Goal: Information Seeking & Learning: Learn about a topic

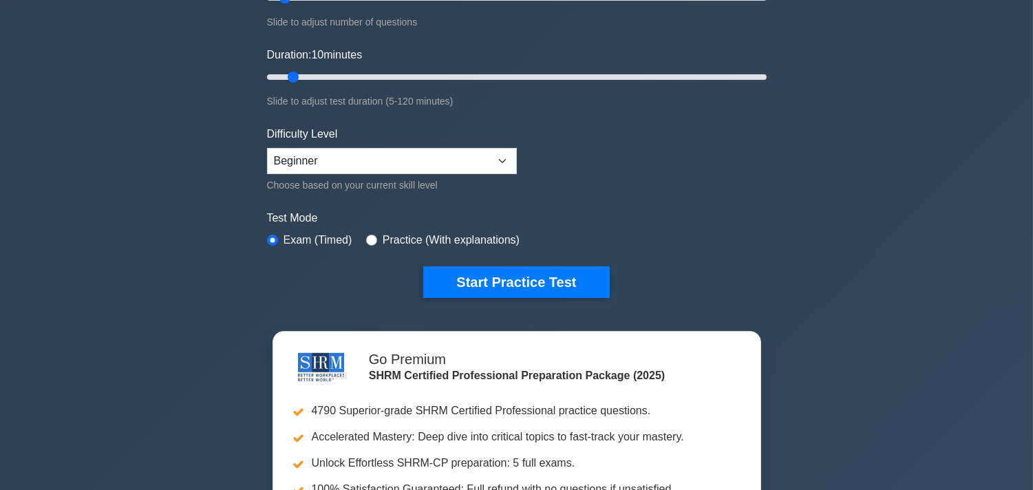
scroll to position [229, 0]
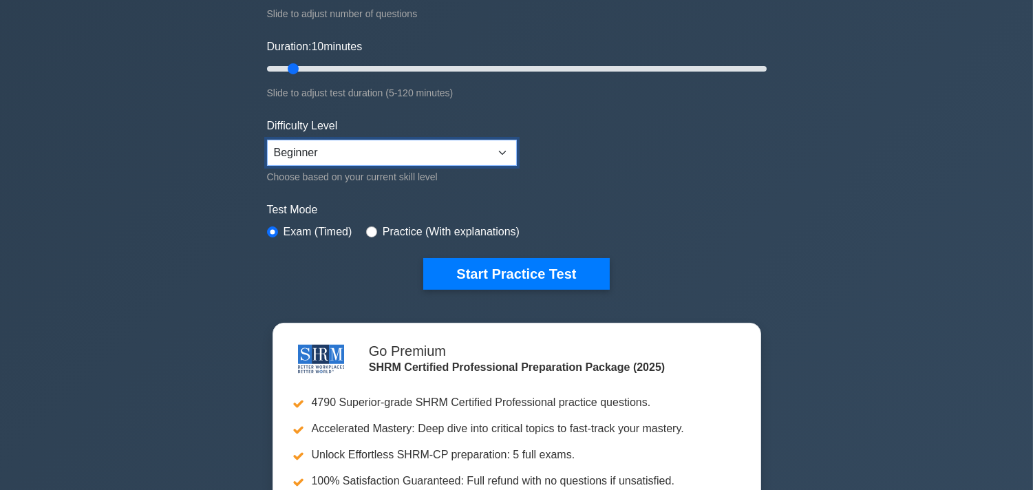
click at [497, 153] on select "Beginner Intermediate Expert" at bounding box center [392, 153] width 250 height 26
click at [267, 140] on select "Beginner Intermediate Expert" at bounding box center [392, 153] width 250 height 26
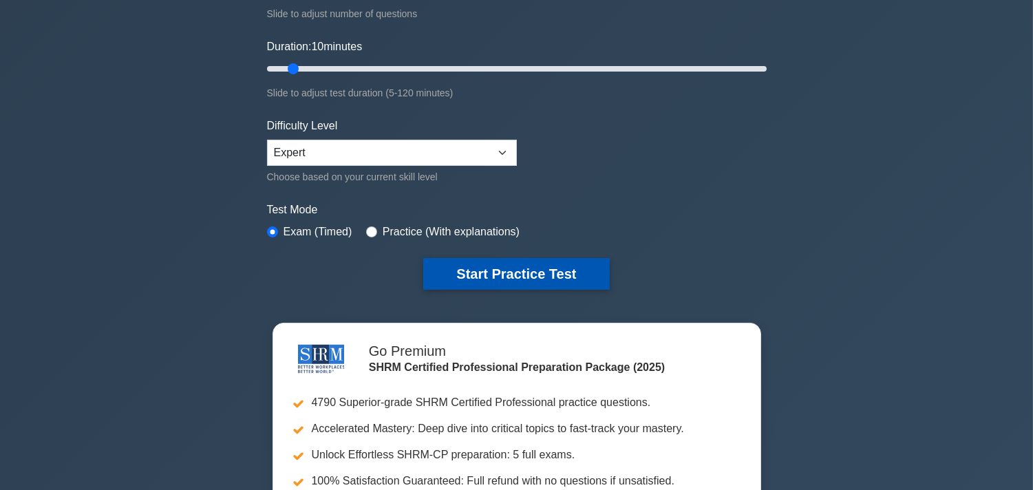
click at [498, 264] on button "Start Practice Test" at bounding box center [516, 274] width 186 height 32
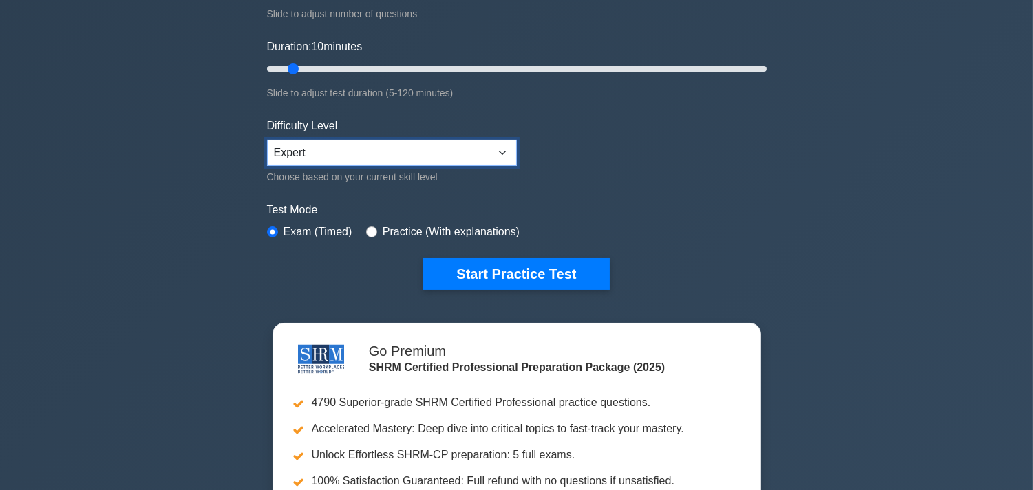
click at [510, 151] on select "Beginner Intermediate Expert" at bounding box center [392, 153] width 250 height 26
select select "beginner"
click at [267, 140] on select "Beginner Intermediate Expert" at bounding box center [392, 153] width 250 height 26
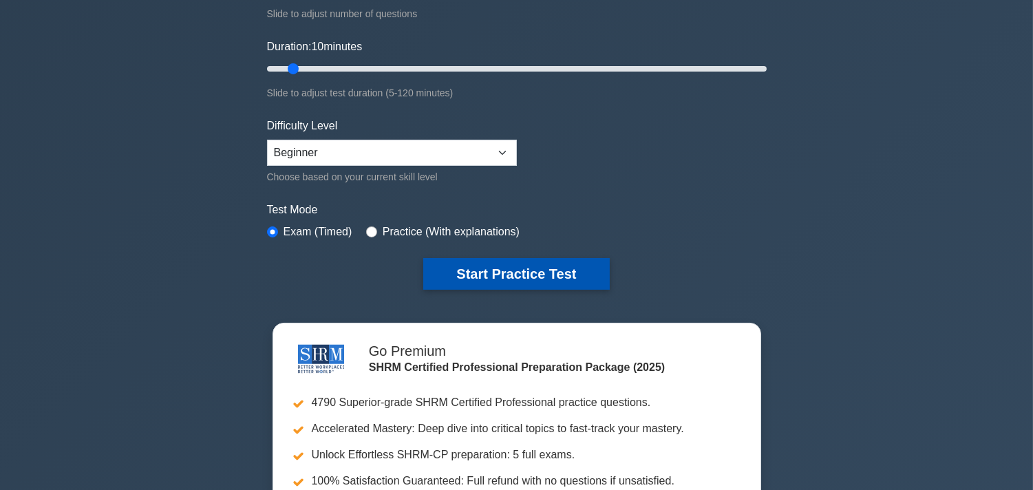
click at [519, 274] on button "Start Practice Test" at bounding box center [516, 274] width 186 height 32
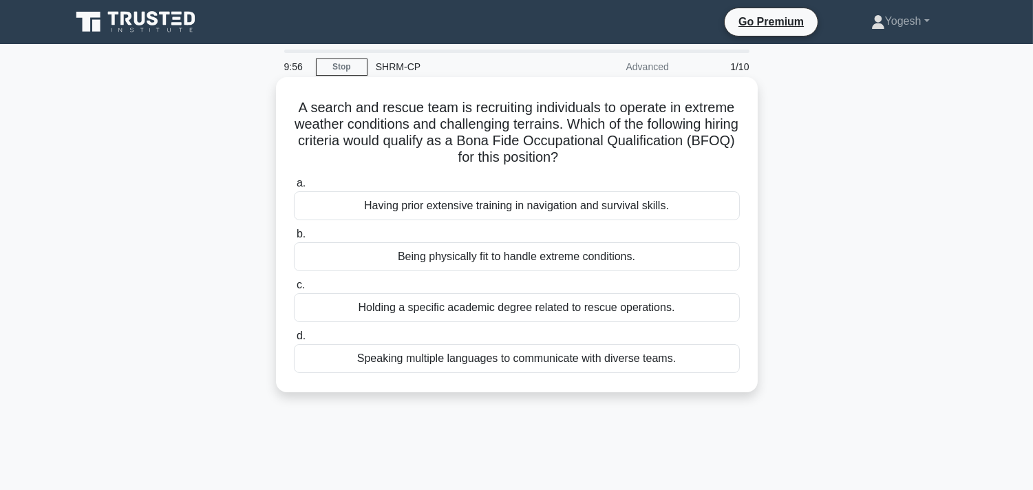
drag, startPoint x: 292, startPoint y: 105, endPoint x: 666, endPoint y: 159, distance: 378.3
click at [666, 159] on h5 "A search and rescue team is recruiting individuals to operate in extreme weathe…" at bounding box center [517, 132] width 449 height 67
copy h5 "A search and rescue team is recruiting individuals to operate in extreme weathe…"
click at [395, 304] on div "Holding a specific academic degree related to rescue operations." at bounding box center [517, 307] width 446 height 29
click at [294, 290] on input "c. Holding a specific academic degree related to rescue operations." at bounding box center [294, 285] width 0 height 9
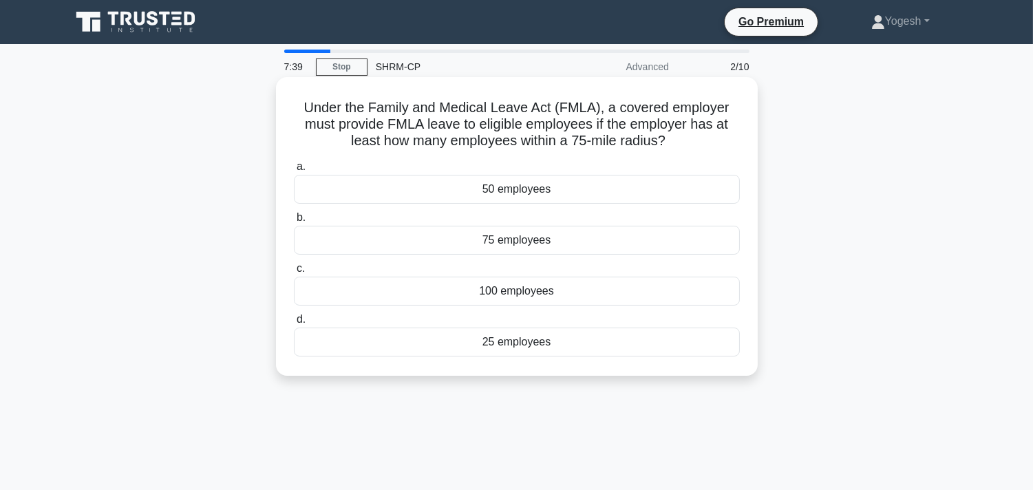
click at [391, 198] on div "50 employees" at bounding box center [517, 189] width 446 height 29
click at [294, 171] on input "a. 50 employees" at bounding box center [294, 166] width 0 height 9
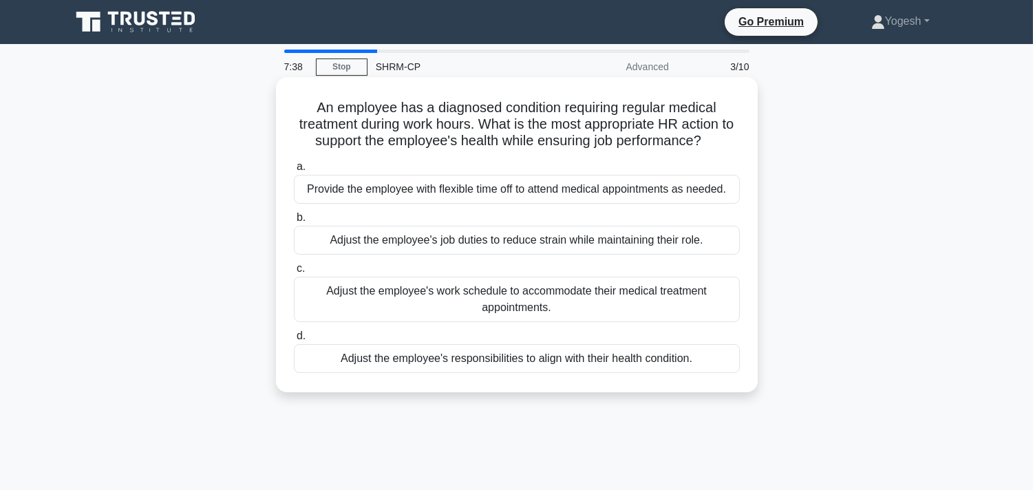
click at [389, 191] on div "Provide the employee with flexible time off to attend medical appointments as n…" at bounding box center [517, 189] width 446 height 29
click at [294, 171] on input "a. Provide the employee with flexible time off to attend medical appointments a…" at bounding box center [294, 166] width 0 height 9
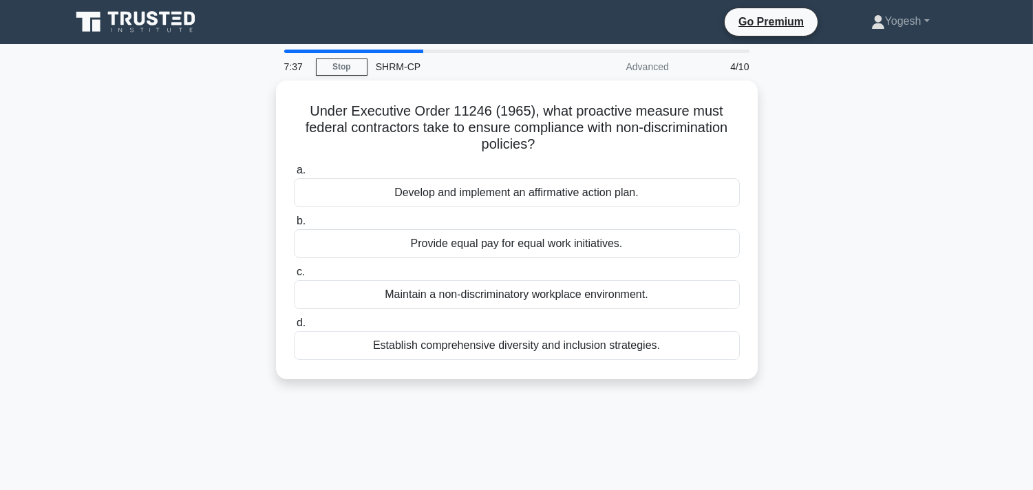
click at [389, 191] on div "Develop and implement an affirmative action plan." at bounding box center [517, 192] width 446 height 29
click at [294, 175] on input "a. Develop and implement an affirmative action plan." at bounding box center [294, 170] width 0 height 9
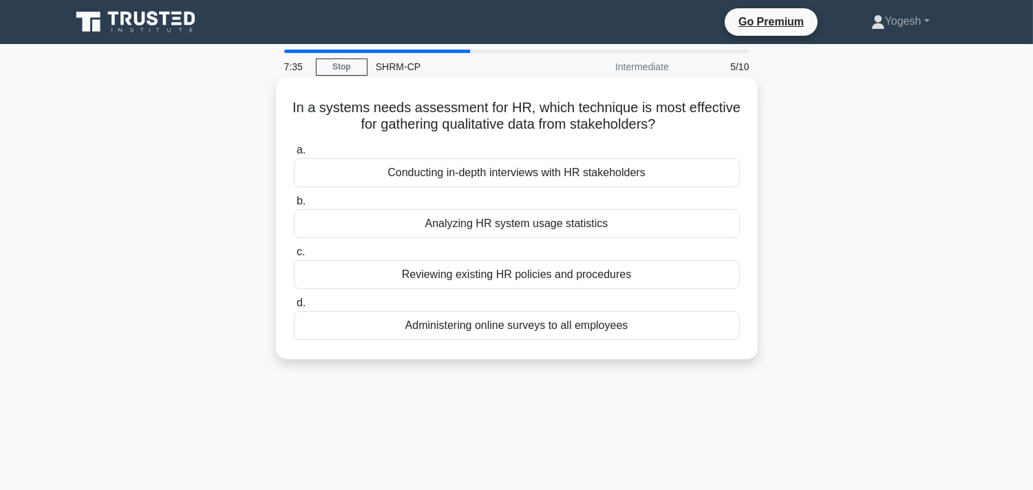
click at [389, 178] on div "Conducting in-depth interviews with HR stakeholders" at bounding box center [517, 172] width 446 height 29
click at [294, 155] on input "a. Conducting in-depth interviews with HR stakeholders" at bounding box center [294, 150] width 0 height 9
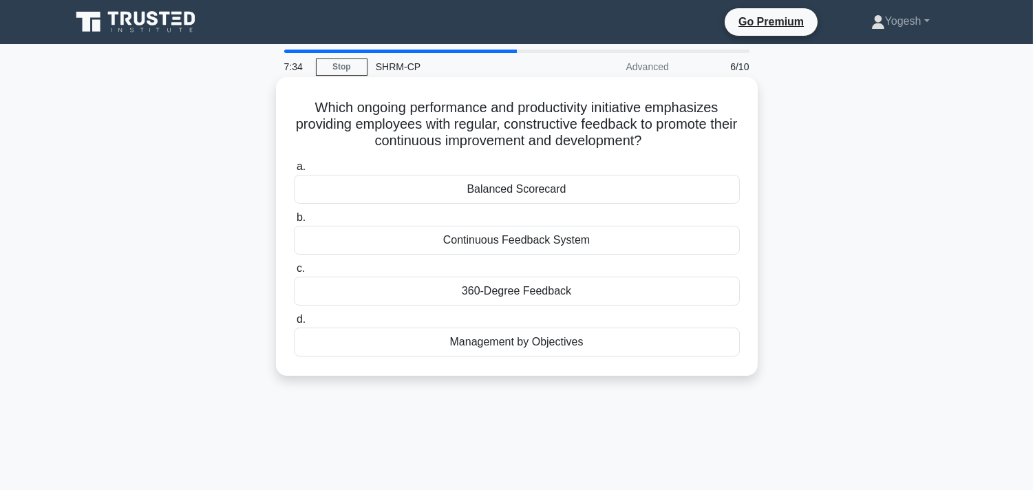
click at [388, 190] on div "Balanced Scorecard" at bounding box center [517, 189] width 446 height 29
click at [294, 171] on input "a. Balanced Scorecard" at bounding box center [294, 166] width 0 height 9
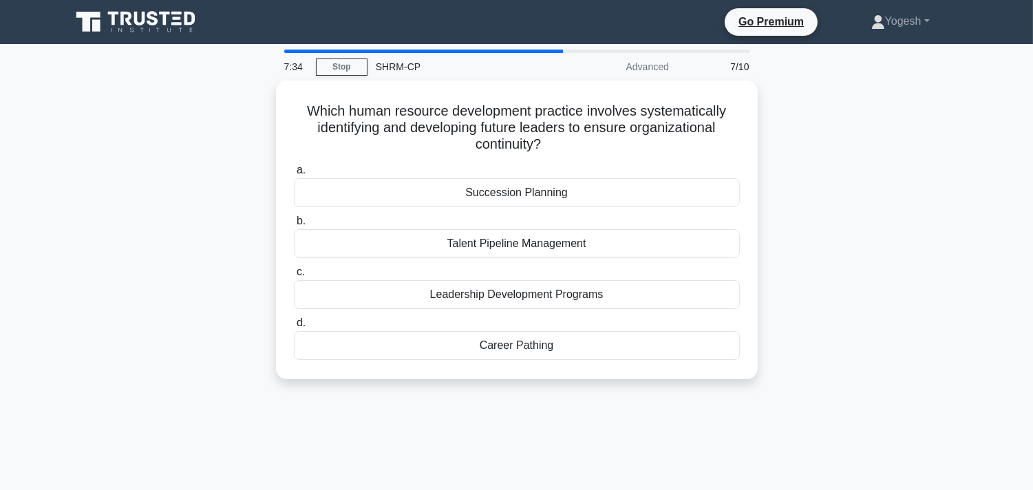
click at [388, 193] on div "Succession Planning" at bounding box center [517, 192] width 446 height 29
click at [294, 175] on input "a. Succession Planning" at bounding box center [294, 170] width 0 height 9
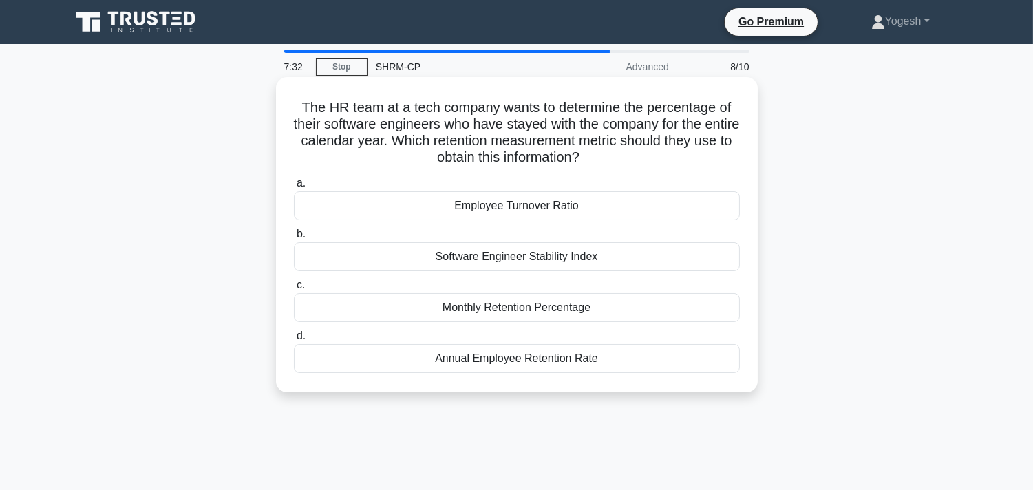
click at [394, 211] on div "Employee Turnover Ratio" at bounding box center [517, 205] width 446 height 29
click at [294, 188] on input "a. Employee Turnover Ratio" at bounding box center [294, 183] width 0 height 9
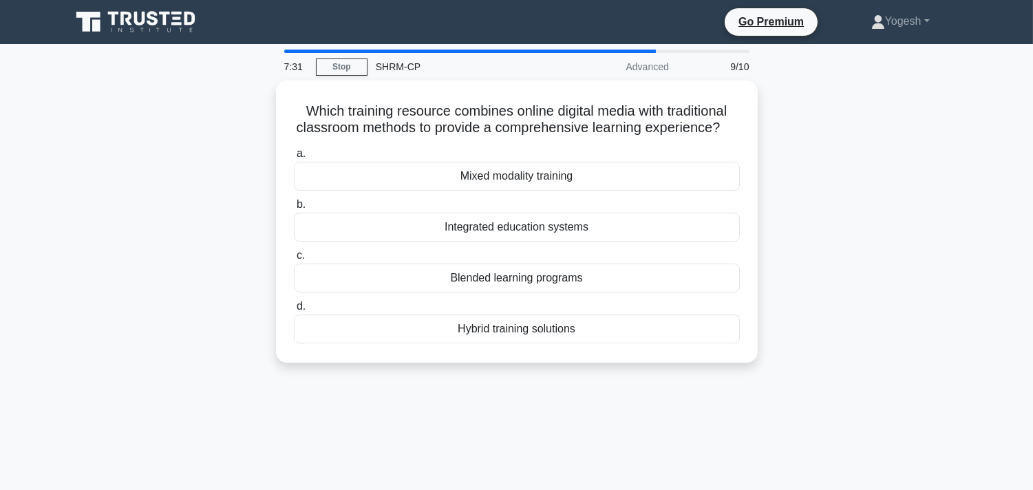
click at [399, 213] on label "b. Integrated education systems" at bounding box center [517, 218] width 446 height 45
click at [294, 209] on input "b. Integrated education systems" at bounding box center [294, 204] width 0 height 9
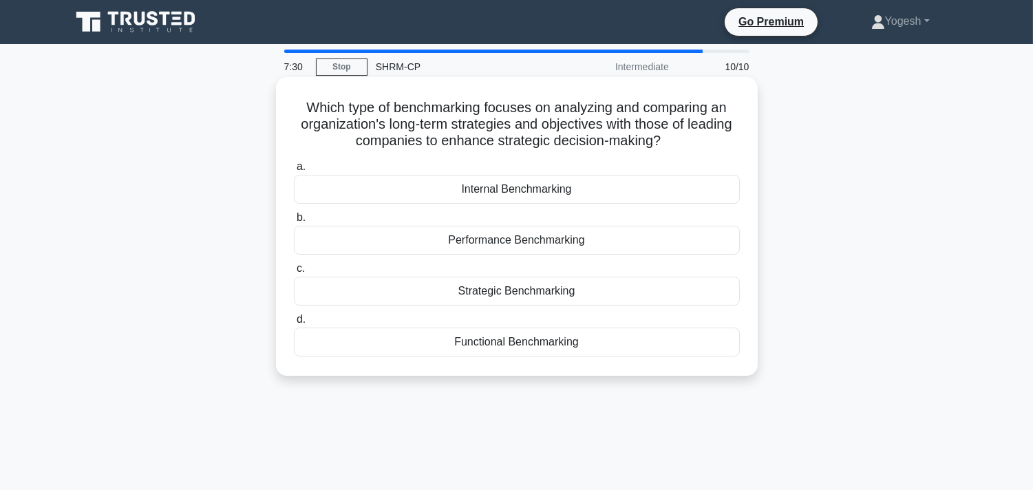
click at [408, 196] on div "Internal Benchmarking" at bounding box center [517, 189] width 446 height 29
click at [294, 171] on input "a. Internal Benchmarking" at bounding box center [294, 166] width 0 height 9
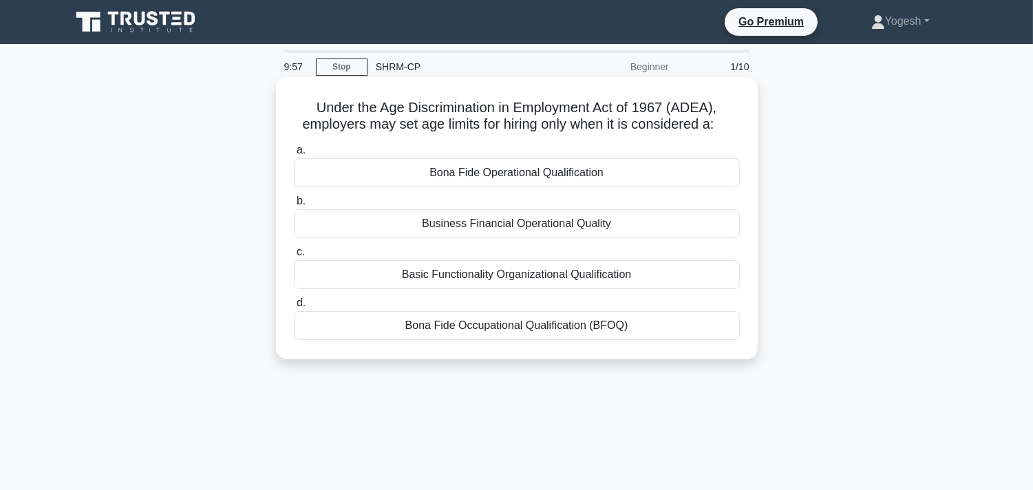
click at [386, 218] on div "Business Financial Operational Quality" at bounding box center [517, 223] width 446 height 29
click at [294, 206] on input "b. Business Financial Operational Quality" at bounding box center [294, 201] width 0 height 9
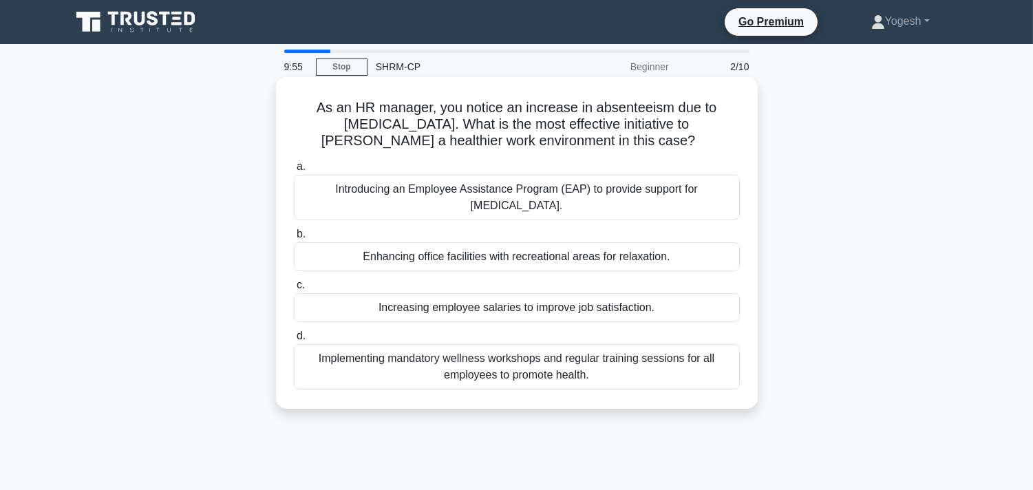
click at [359, 310] on div "Increasing employee salaries to improve job satisfaction." at bounding box center [517, 307] width 446 height 29
click at [294, 290] on input "c. Increasing employee salaries to improve job satisfaction." at bounding box center [294, 285] width 0 height 9
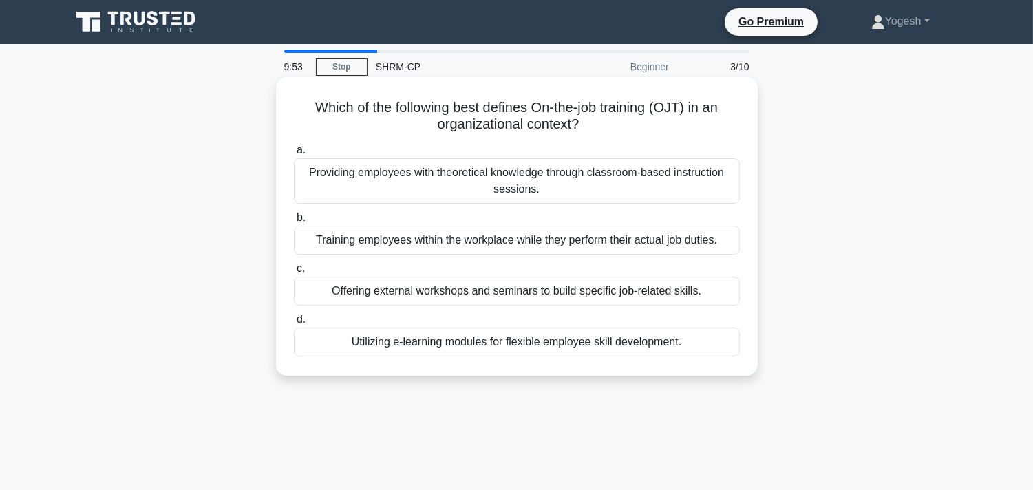
click at [374, 232] on div "Training employees within the workplace while they perform their actual job dut…" at bounding box center [517, 240] width 446 height 29
click at [294, 222] on input "b. Training employees within the workplace while they perform their actual job …" at bounding box center [294, 217] width 0 height 9
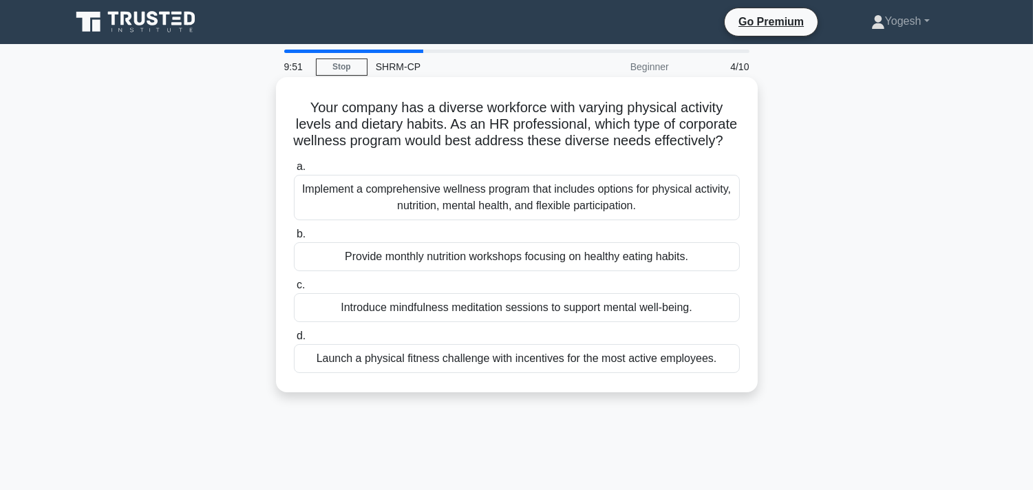
click at [360, 322] on div "Introduce mindfulness meditation sessions to support mental well-being." at bounding box center [517, 307] width 446 height 29
click at [294, 290] on input "c. Introduce mindfulness meditation sessions to support mental well-being." at bounding box center [294, 285] width 0 height 9
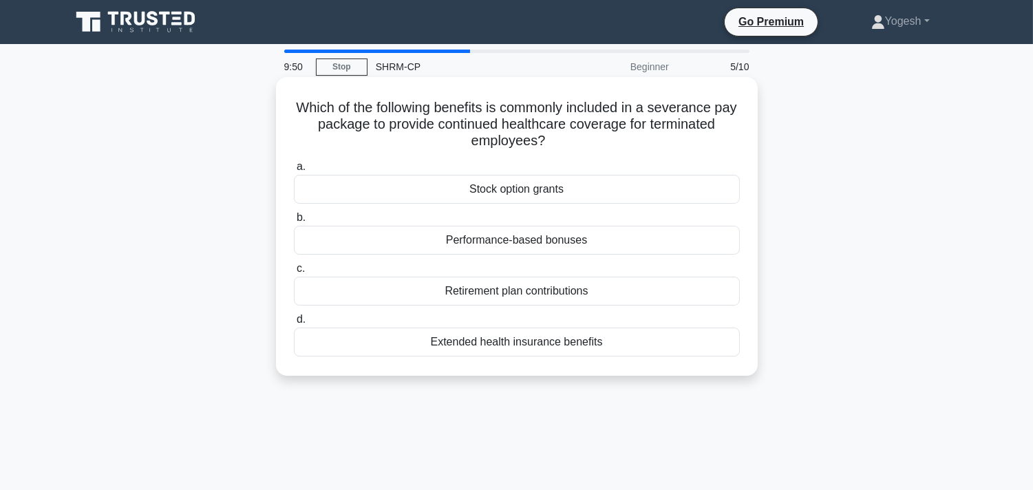
click at [365, 244] on div "Performance-based bonuses" at bounding box center [517, 240] width 446 height 29
click at [294, 222] on input "b. Performance-based bonuses" at bounding box center [294, 217] width 0 height 9
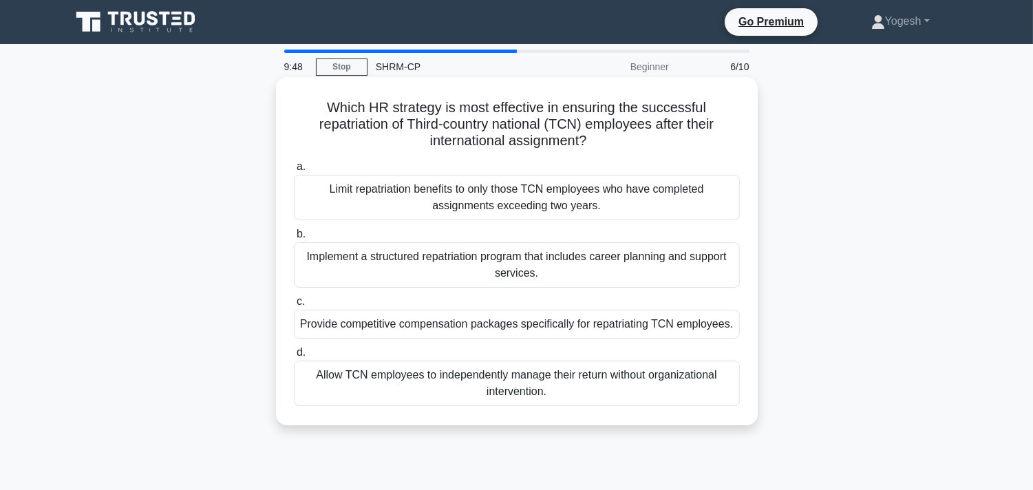
click at [365, 315] on div "Provide competitive compensation packages specifically for repatriating TCN emp…" at bounding box center [517, 324] width 446 height 29
click at [294, 306] on input "c. Provide competitive compensation packages specifically for repatriating TCN …" at bounding box center [294, 301] width 0 height 9
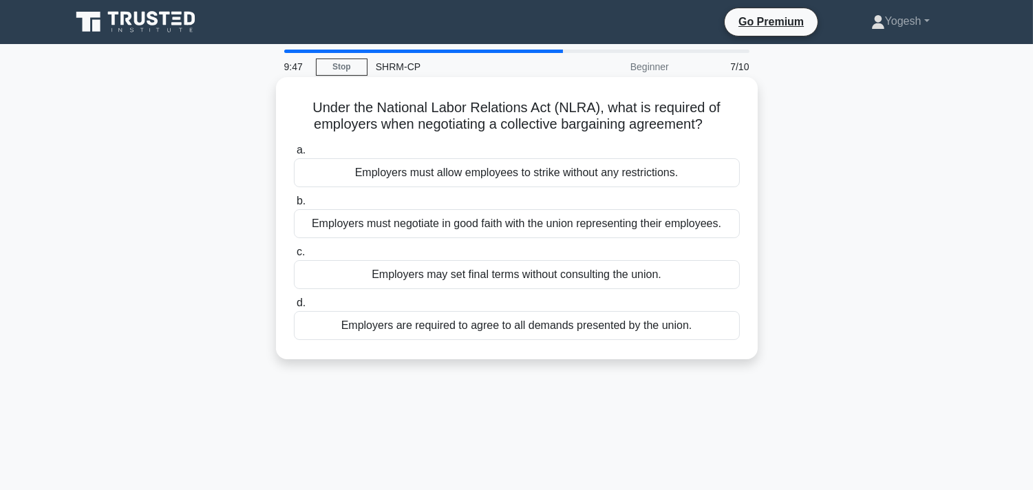
click at [373, 218] on div "Employers must negotiate in good faith with the union representing their employ…" at bounding box center [517, 223] width 446 height 29
click at [294, 206] on input "b. Employers must negotiate in good faith with the union representing their emp…" at bounding box center [294, 201] width 0 height 9
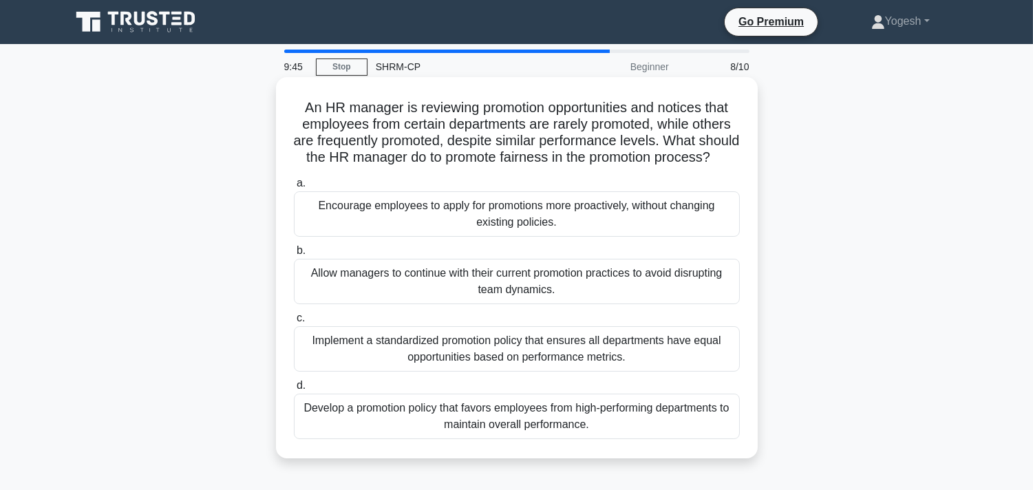
click at [372, 354] on div "Implement a standardized promotion policy that ensures all departments have equ…" at bounding box center [517, 348] width 446 height 45
click at [294, 323] on input "c. Implement a standardized promotion policy that ensures all departments have …" at bounding box center [294, 318] width 0 height 9
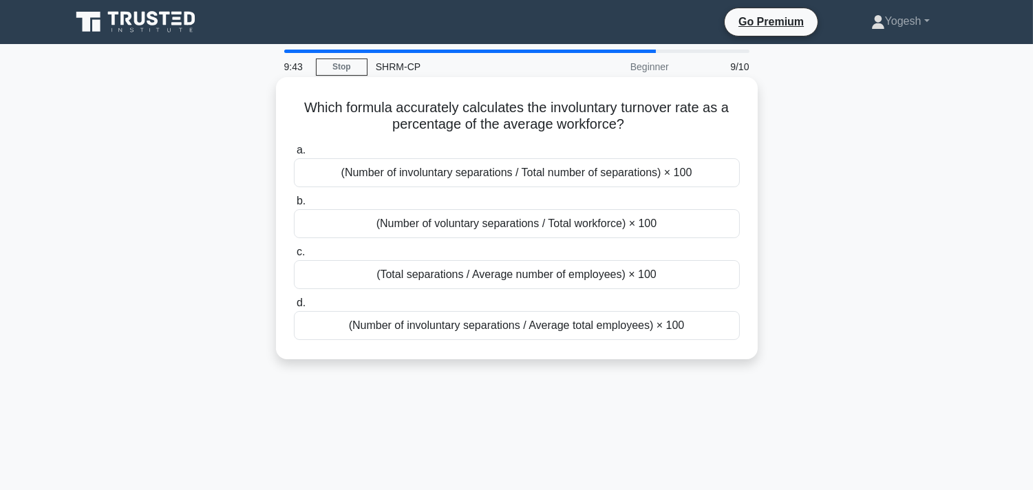
click at [393, 223] on div "(Number of voluntary separations / Total workforce) × 100" at bounding box center [517, 223] width 446 height 29
click at [294, 206] on input "b. (Number of voluntary separations / Total workforce) × 100" at bounding box center [294, 201] width 0 height 9
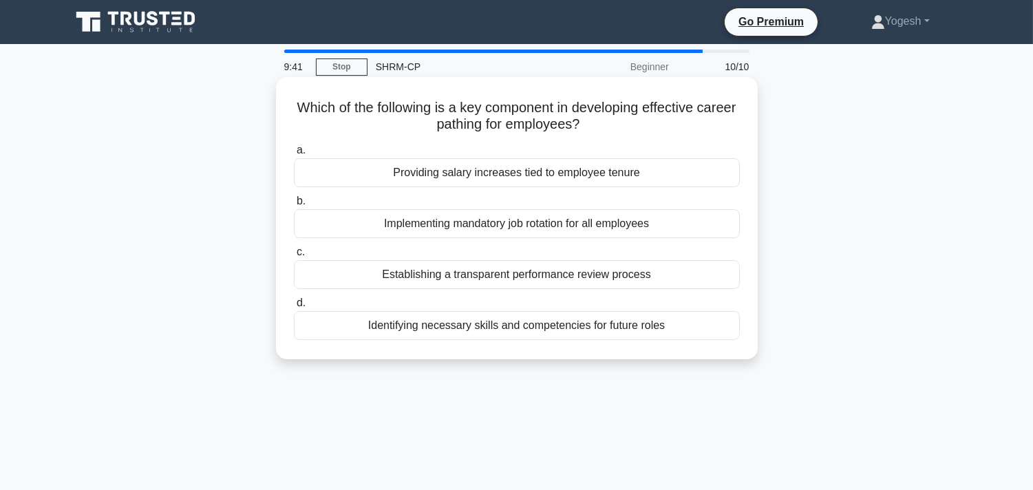
click at [388, 274] on div "Establishing a transparent performance review process" at bounding box center [517, 274] width 446 height 29
click at [294, 257] on input "c. Establishing a transparent performance review process" at bounding box center [294, 252] width 0 height 9
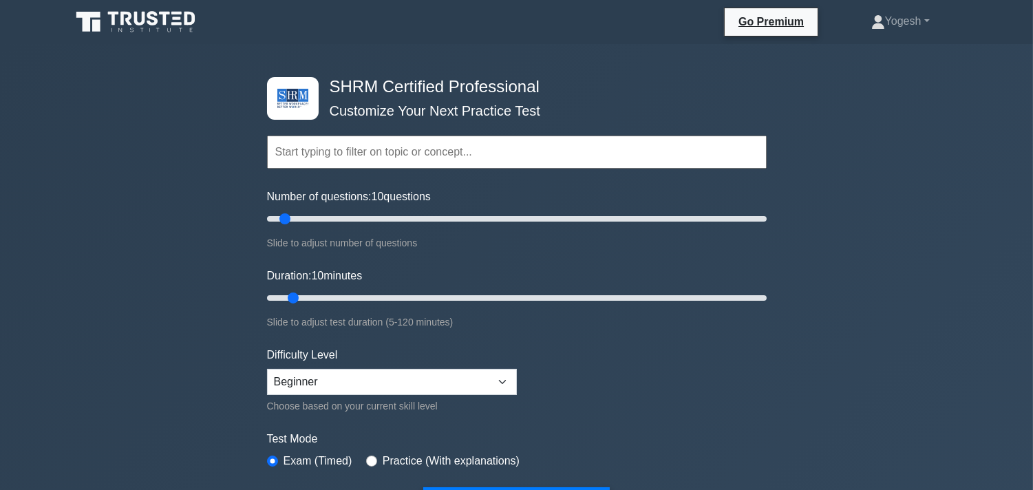
scroll to position [153, 0]
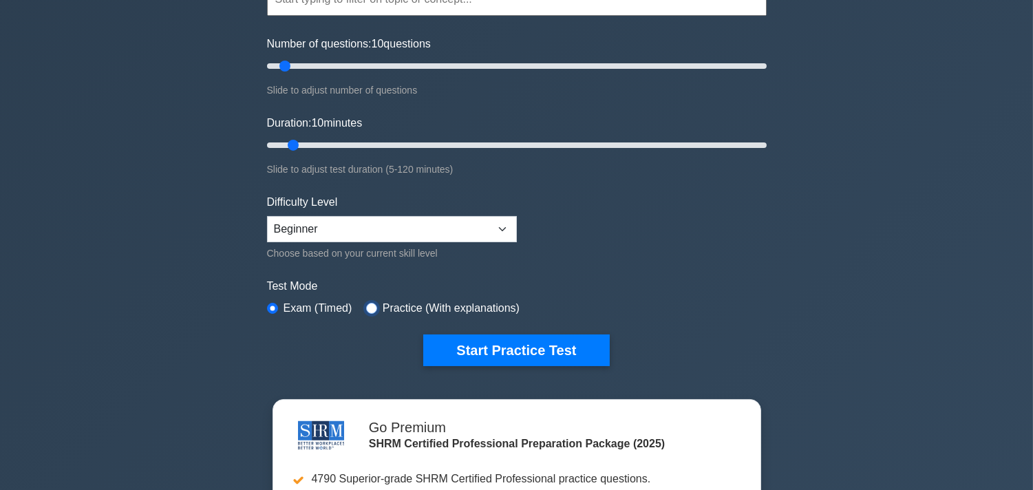
click at [366, 303] on input "radio" at bounding box center [371, 308] width 11 height 11
radio input "true"
click at [277, 303] on input "radio" at bounding box center [272, 308] width 11 height 11
radio input "true"
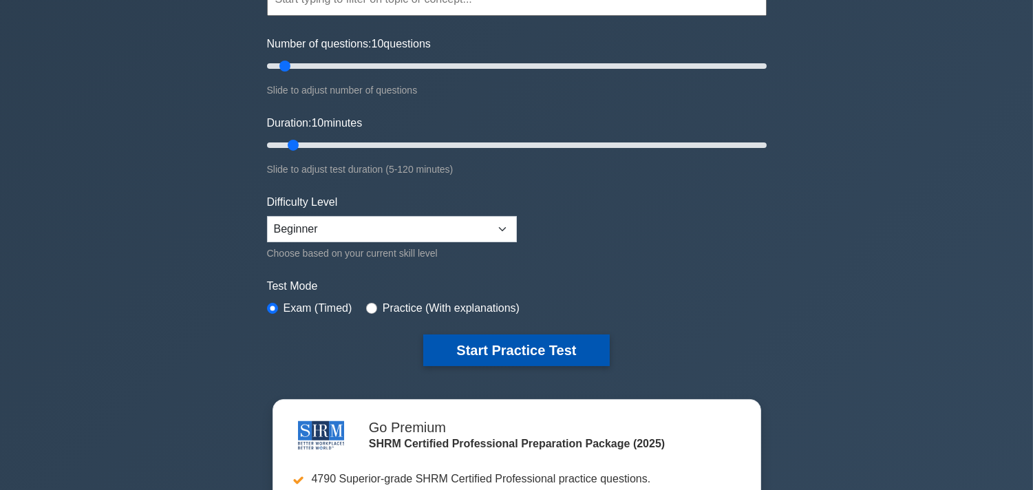
click at [477, 347] on button "Start Practice Test" at bounding box center [516, 351] width 186 height 32
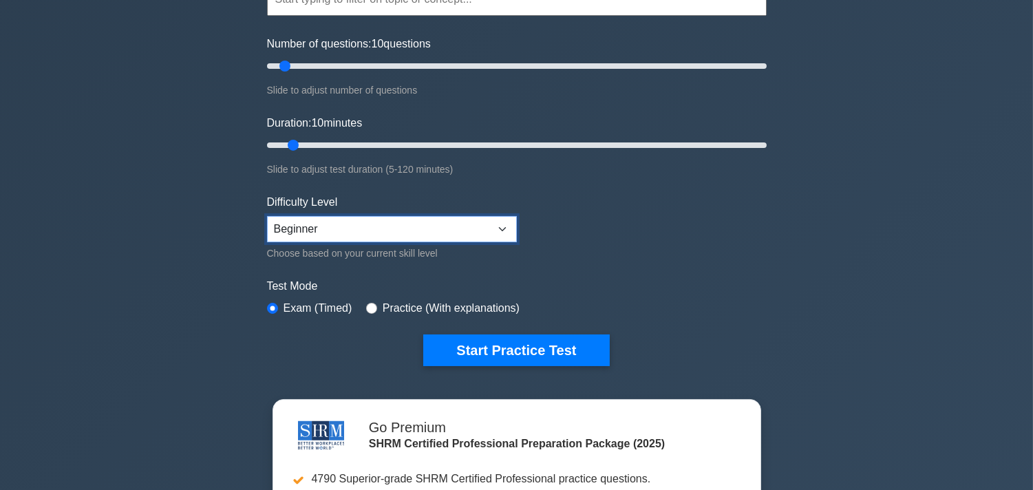
click at [390, 231] on select "Beginner Intermediate Expert" at bounding box center [392, 229] width 250 height 26
click at [621, 238] on form "Topics Change Management Compensation and Benefits Employee and Labor Relations…" at bounding box center [517, 153] width 500 height 425
click at [498, 231] on select "Beginner Intermediate Expert" at bounding box center [392, 229] width 250 height 26
click at [267, 216] on select "Beginner Intermediate Expert" at bounding box center [392, 229] width 250 height 26
click at [483, 222] on select "Beginner Intermediate Expert" at bounding box center [392, 229] width 250 height 26
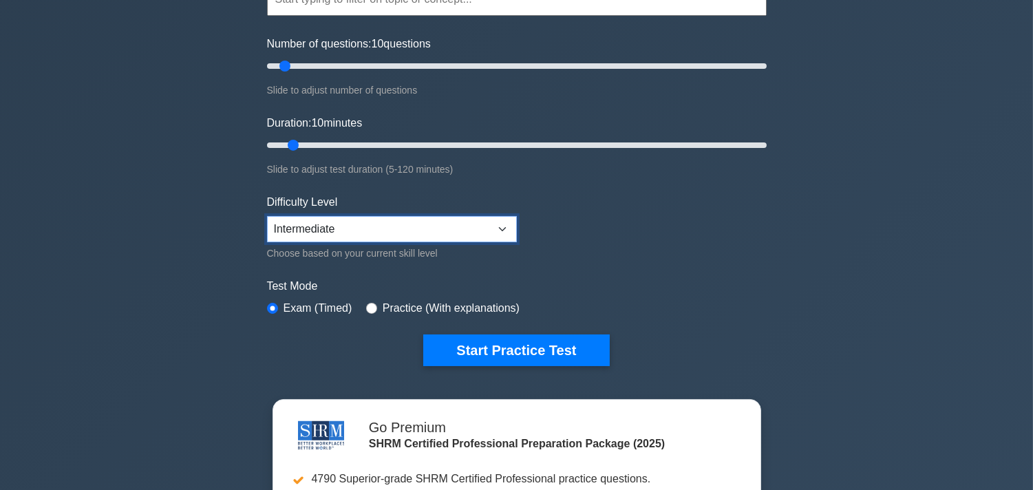
select select "beginner"
click at [267, 216] on select "Beginner Intermediate Expert" at bounding box center [392, 229] width 250 height 26
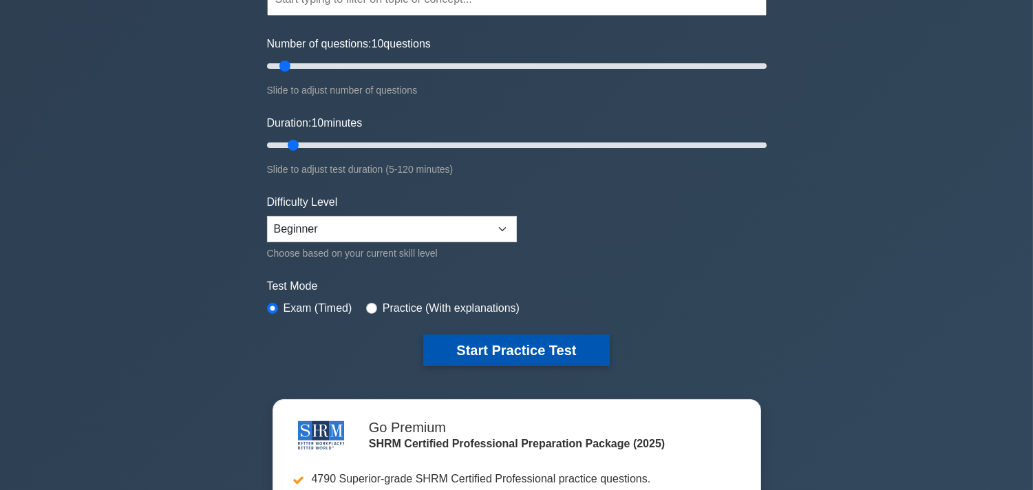
click at [509, 348] on button "Start Practice Test" at bounding box center [516, 351] width 186 height 32
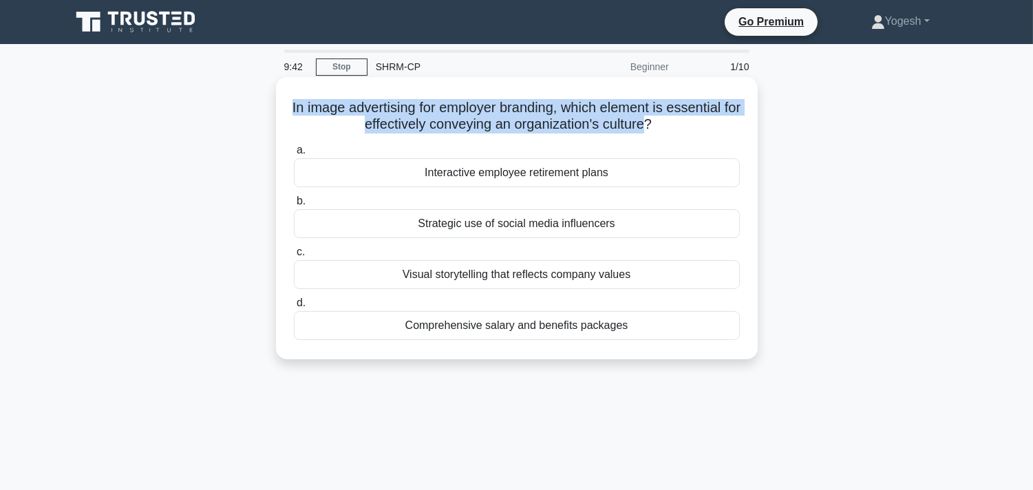
drag, startPoint x: 293, startPoint y: 111, endPoint x: 678, endPoint y: 140, distance: 386.0
click at [671, 136] on div "In image advertising for employer branding, which element is essential for effe…" at bounding box center [517, 218] width 471 height 271
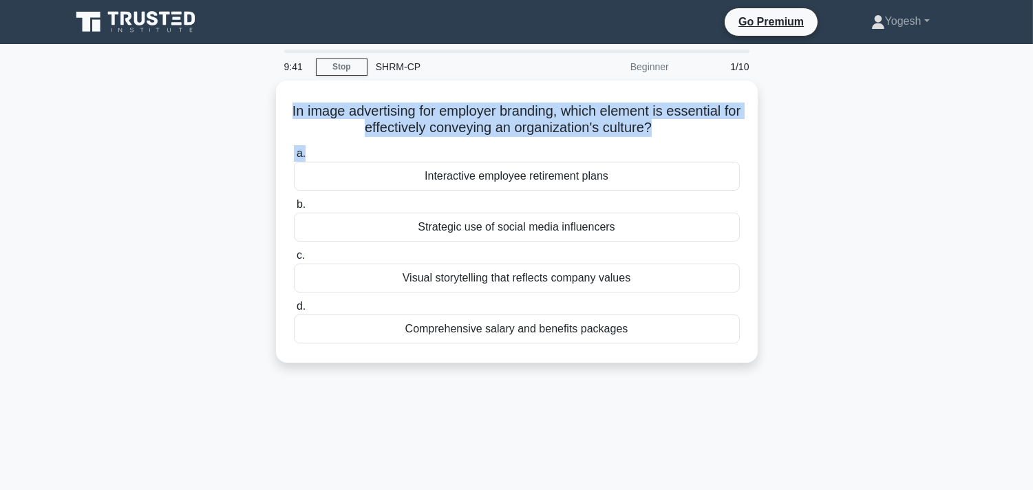
copy div "In image advertising for employer branding, which element is essential for effe…"
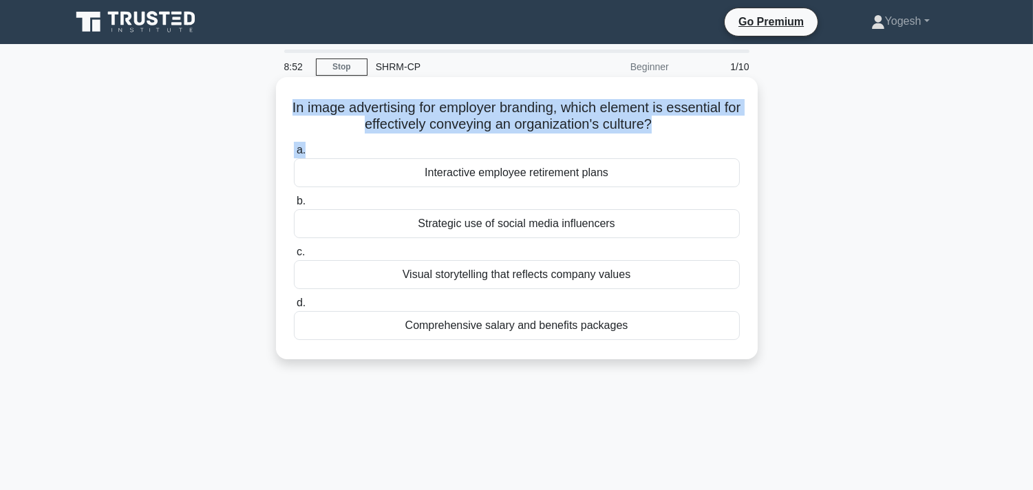
click at [328, 223] on div "Strategic use of social media influencers" at bounding box center [517, 223] width 446 height 29
click at [294, 206] on input "b. Strategic use of social media influencers" at bounding box center [294, 201] width 0 height 9
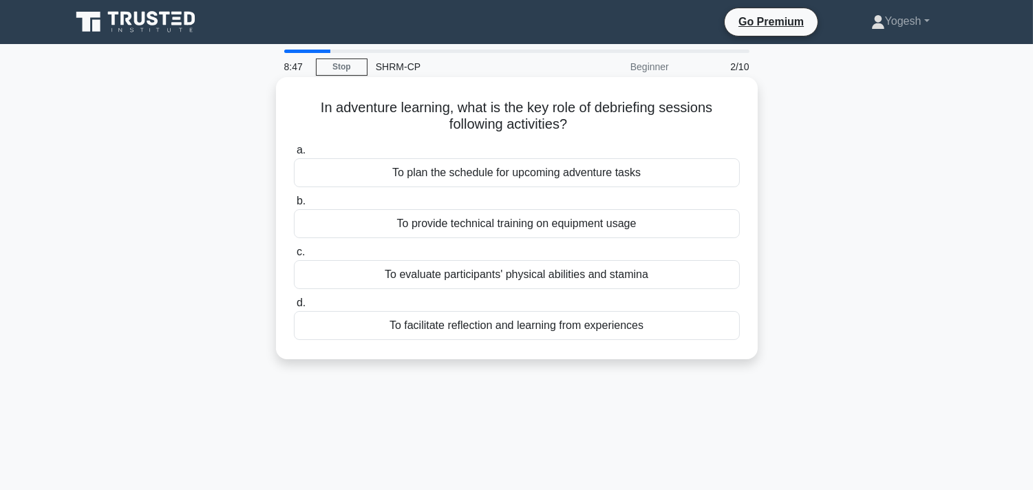
drag, startPoint x: 315, startPoint y: 101, endPoint x: 717, endPoint y: 120, distance: 402.5
click at [717, 120] on h5 "In adventure learning, what is the key role of debriefing sessions following ac…" at bounding box center [517, 116] width 449 height 34
copy h5 "In adventure learning, what is the key role of debriefing sessions following ac…"
click at [413, 225] on div "To provide technical training on equipment usage" at bounding box center [517, 223] width 446 height 29
click at [294, 206] on input "b. To provide technical training on equipment usage" at bounding box center [294, 201] width 0 height 9
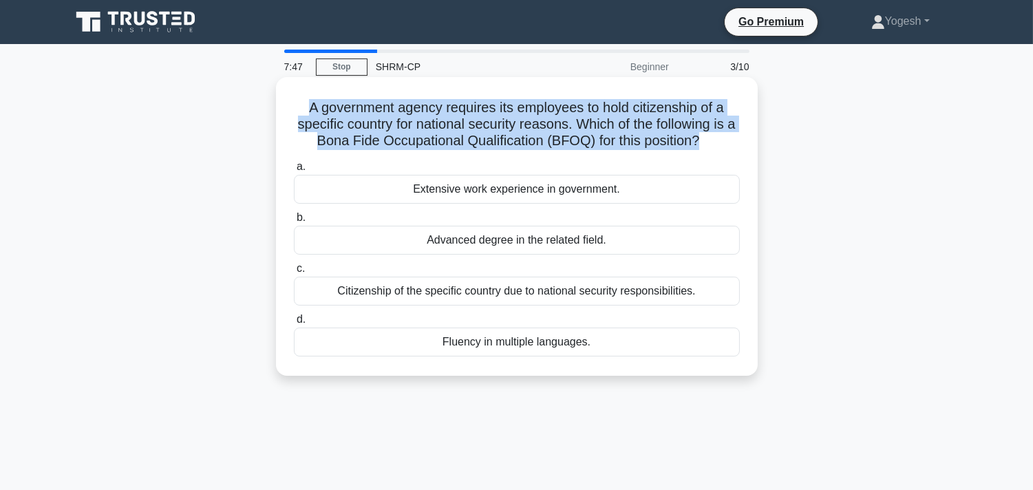
drag, startPoint x: 297, startPoint y: 103, endPoint x: 707, endPoint y: 136, distance: 410.9
click at [707, 136] on h5 "A government agency requires its employees to hold citizenship of a specific co…" at bounding box center [517, 124] width 449 height 51
copy h5 "A government agency requires its employees to hold citizenship of a specific co…"
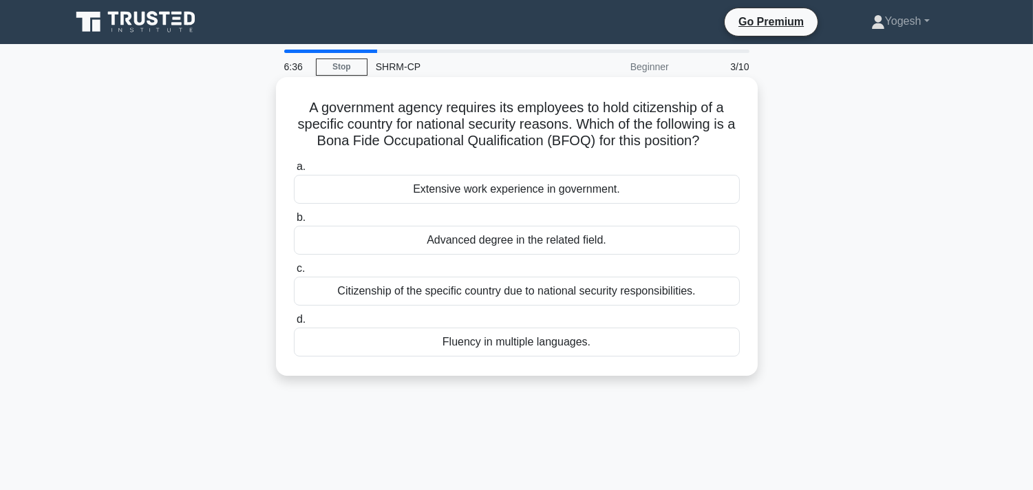
click at [380, 293] on div "Citizenship of the specific country due to national security responsibilities." at bounding box center [517, 291] width 446 height 29
click at [294, 273] on input "c. Citizenship of the specific country due to national security responsibilitie…" at bounding box center [294, 268] width 0 height 9
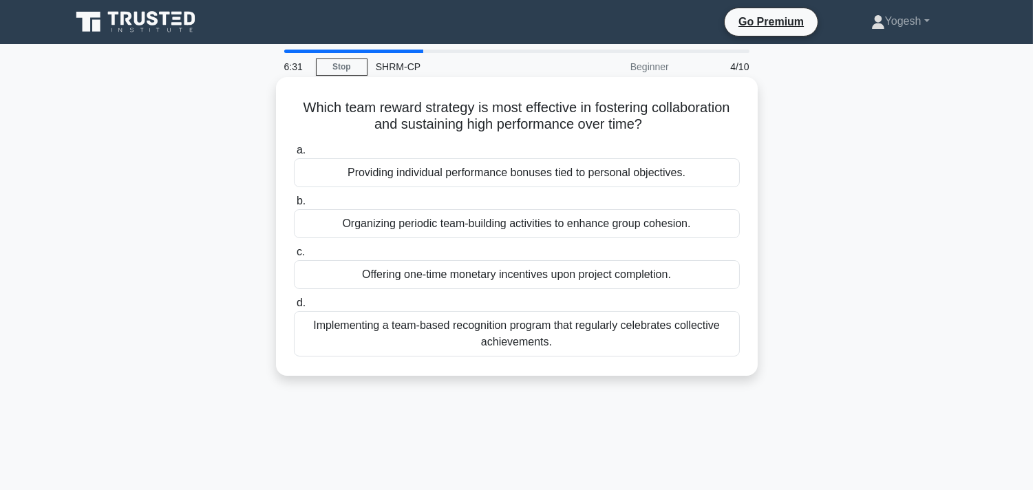
click at [368, 178] on div "Providing individual performance bonuses tied to personal objectives." at bounding box center [517, 172] width 446 height 29
click at [294, 155] on input "a. Providing individual performance bonuses tied to personal objectives." at bounding box center [294, 150] width 0 height 9
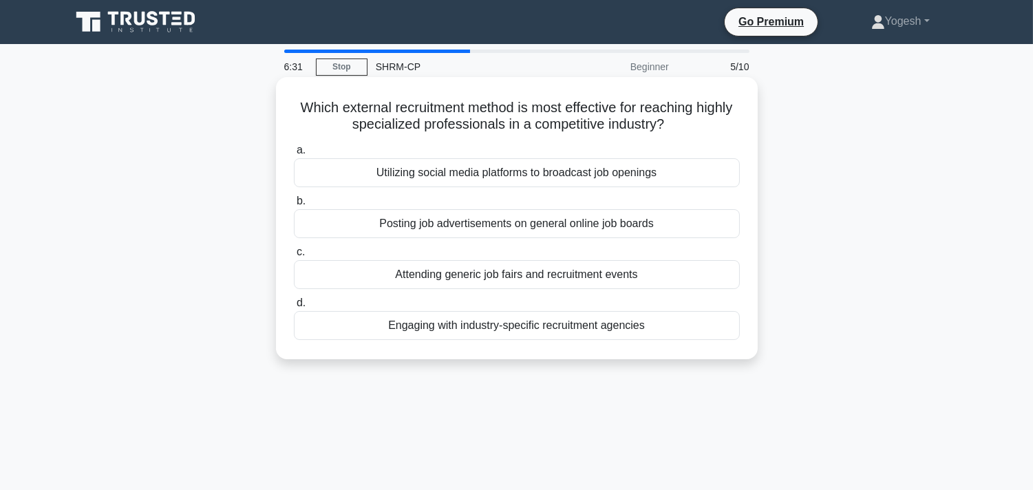
click at [375, 174] on div "Utilizing social media platforms to broadcast job openings" at bounding box center [517, 172] width 446 height 29
click at [294, 155] on input "a. Utilizing social media platforms to broadcast job openings" at bounding box center [294, 150] width 0 height 9
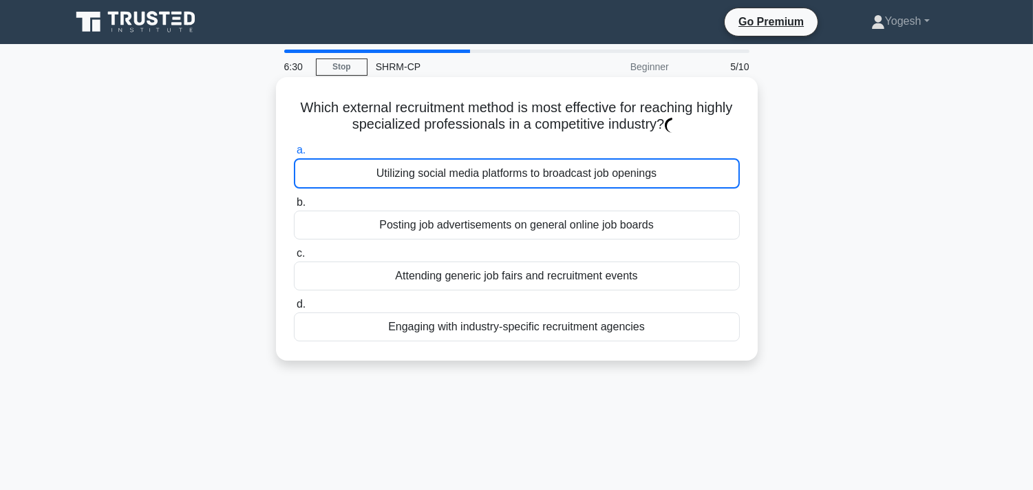
click at [375, 174] on div "Utilizing social media platforms to broadcast job openings" at bounding box center [517, 173] width 446 height 30
click at [294, 155] on input "a. Utilizing social media platforms to broadcast job openings" at bounding box center [294, 150] width 0 height 9
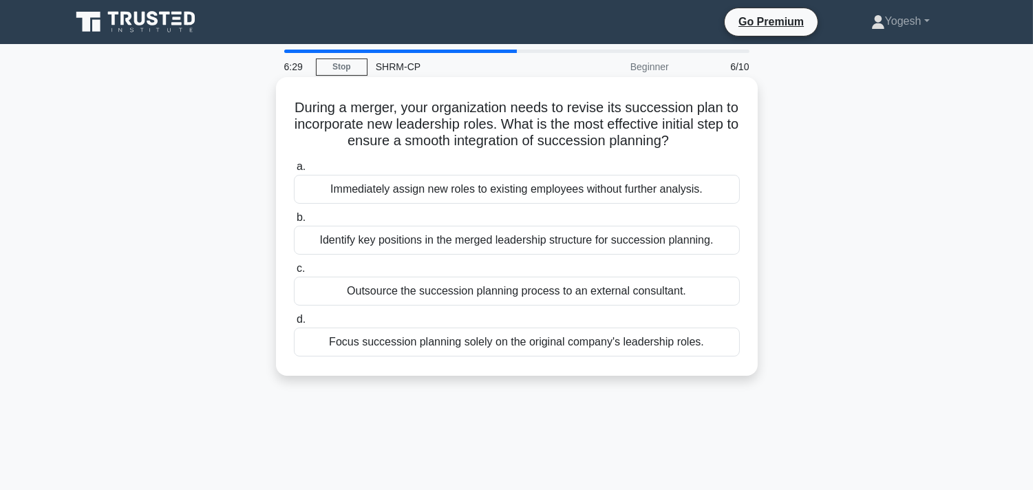
click at [358, 200] on div "Immediately assign new roles to existing employees without further analysis." at bounding box center [517, 189] width 446 height 29
click at [294, 171] on input "a. Immediately assign new roles to existing employees without further analysis." at bounding box center [294, 166] width 0 height 9
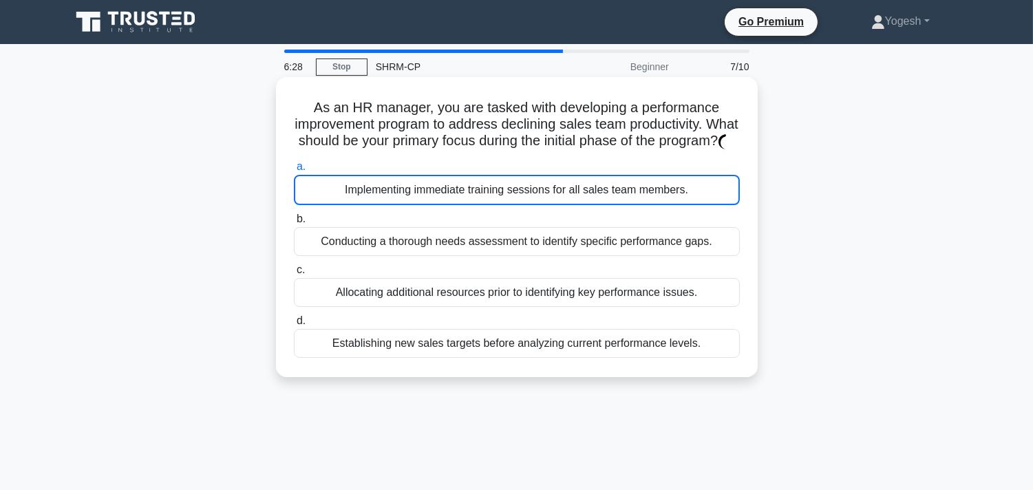
click at [361, 200] on div "Implementing immediate training sessions for all sales team members." at bounding box center [517, 190] width 446 height 30
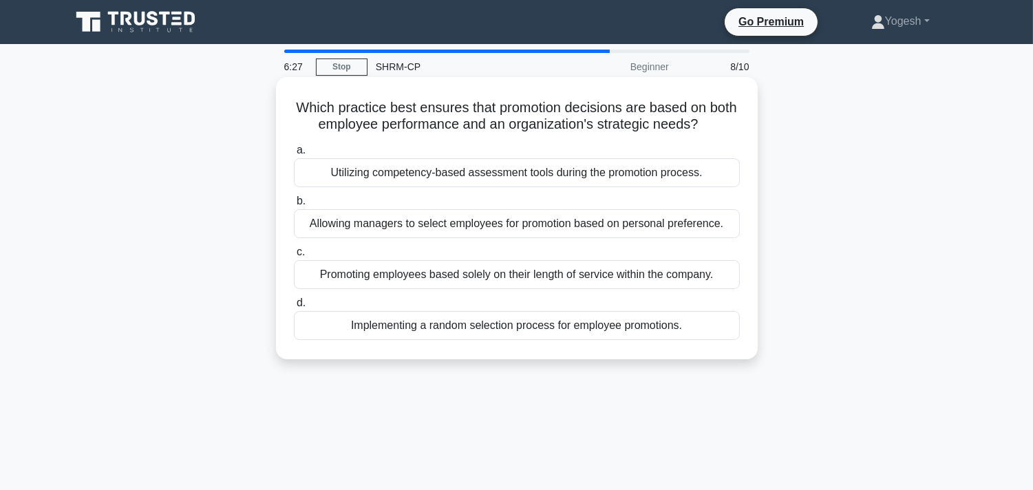
click at [362, 183] on div "Utilizing competency-based assessment tools during the promotion process." at bounding box center [517, 172] width 446 height 29
click at [294, 155] on input "a. Utilizing competency-based assessment tools during the promotion process." at bounding box center [294, 150] width 0 height 9
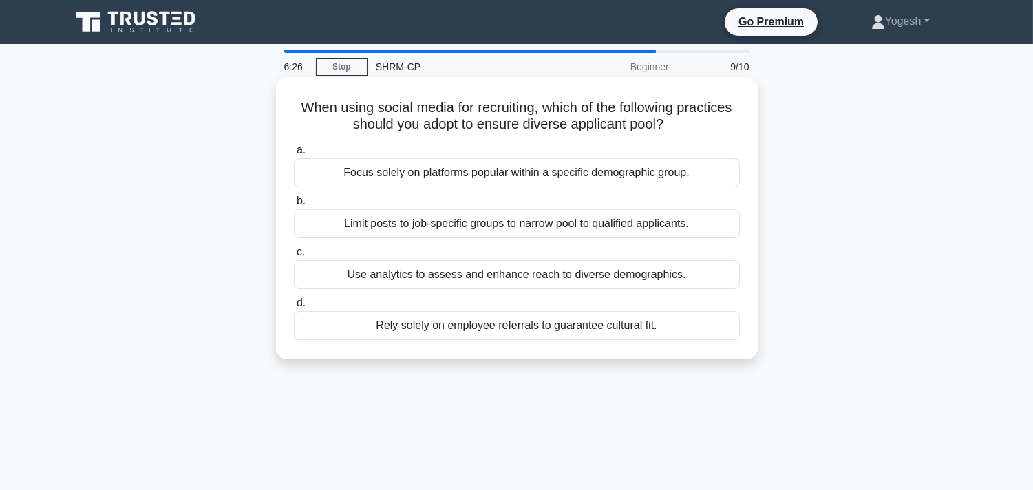
click at [366, 173] on div "Focus solely on platforms popular within a specific demographic group." at bounding box center [517, 172] width 446 height 29
click at [294, 155] on input "a. Focus solely on platforms popular within a specific demographic group." at bounding box center [294, 150] width 0 height 9
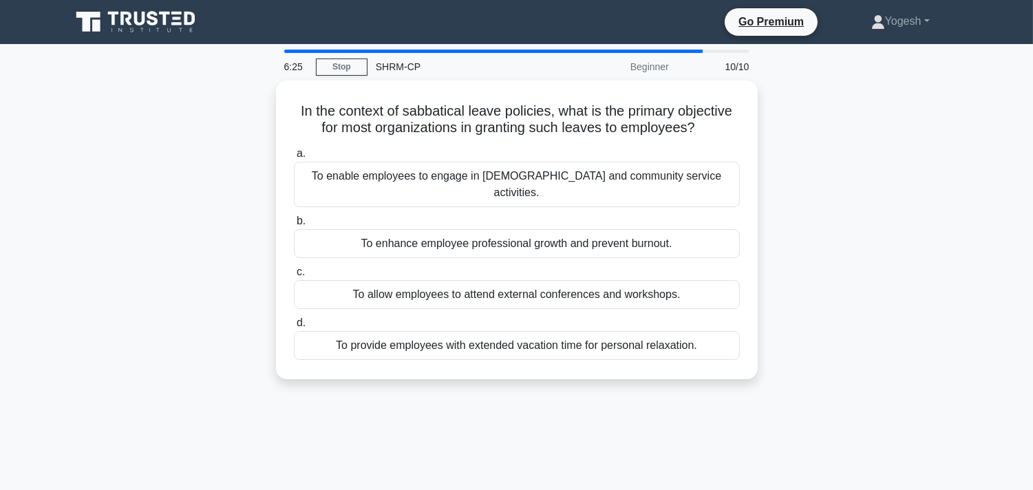
click at [366, 173] on div "To enable employees to engage in volunteer and community service activities." at bounding box center [517, 184] width 446 height 45
click at [294, 158] on input "a. To enable employees to engage in volunteer and community service activities." at bounding box center [294, 153] width 0 height 9
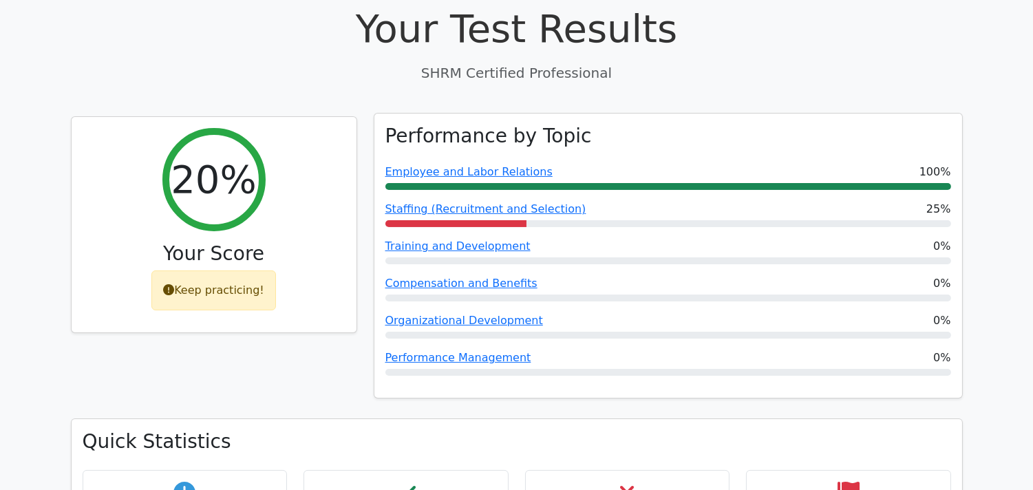
scroll to position [306, 0]
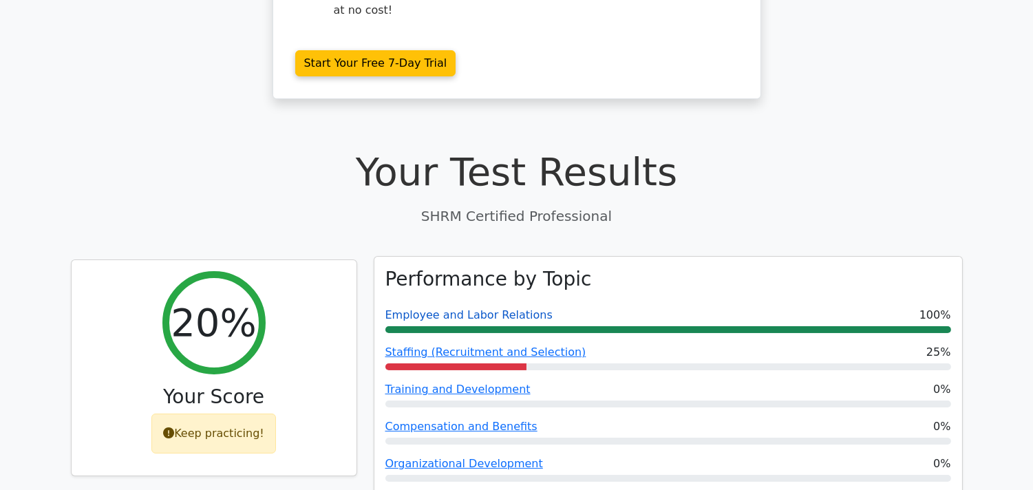
click at [458, 308] on link "Employee and Labor Relations" at bounding box center [469, 314] width 167 height 13
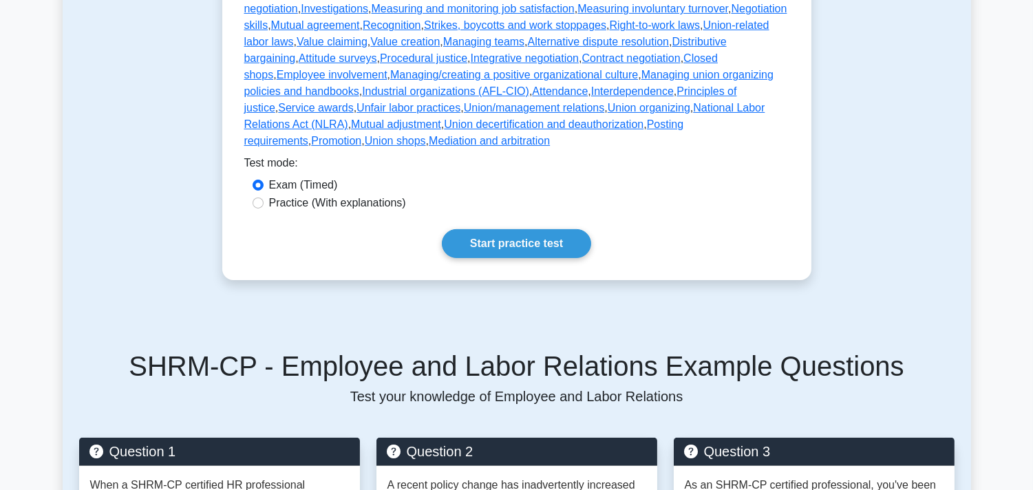
scroll to position [841, 0]
